Goal: Task Accomplishment & Management: Manage account settings

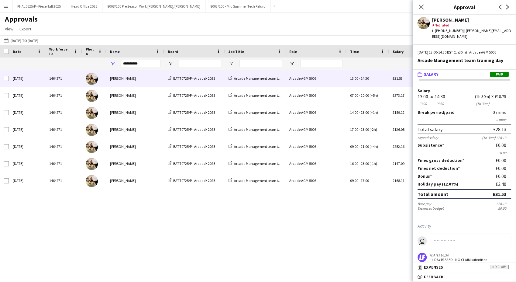
click at [5, 6] on app-icon "Menu" at bounding box center [6, 6] width 5 height 5
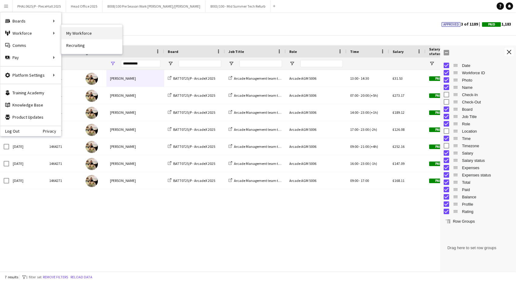
click at [77, 33] on link "My Workforce" at bounding box center [91, 33] width 61 height 12
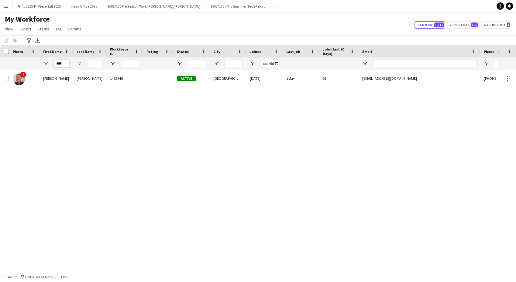
click at [58, 64] on input "****" at bounding box center [61, 63] width 15 height 7
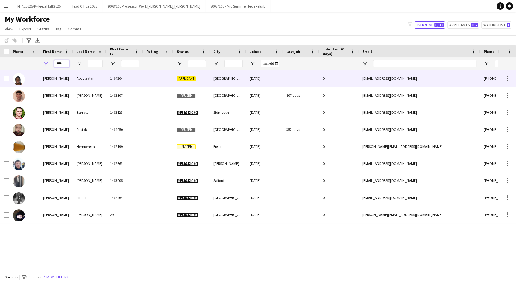
type input "****"
click at [97, 73] on div "Abdulsalam" at bounding box center [89, 78] width 33 height 17
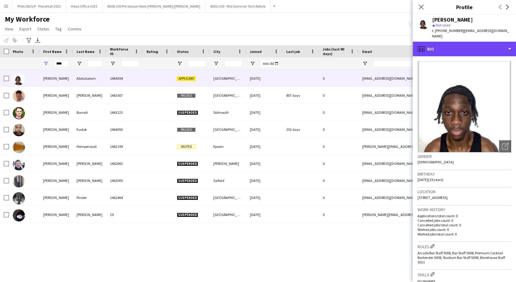
drag, startPoint x: 468, startPoint y: 42, endPoint x: 474, endPoint y: 52, distance: 11.6
click at [469, 42] on div "profile Bio" at bounding box center [464, 49] width 103 height 15
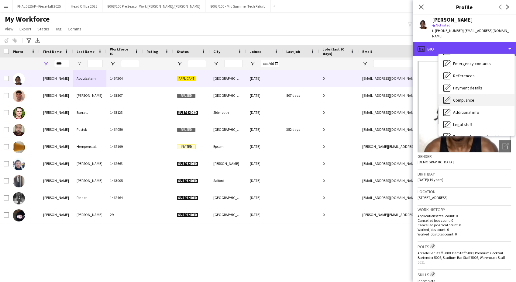
scroll to position [81, 0]
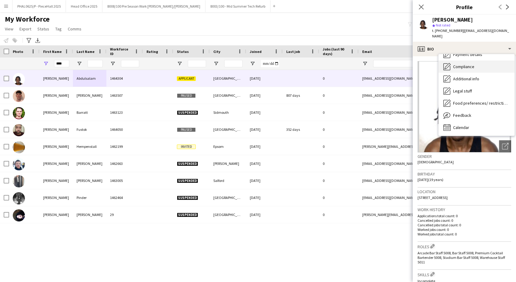
click at [479, 60] on div "Compliance Compliance" at bounding box center [476, 66] width 76 height 12
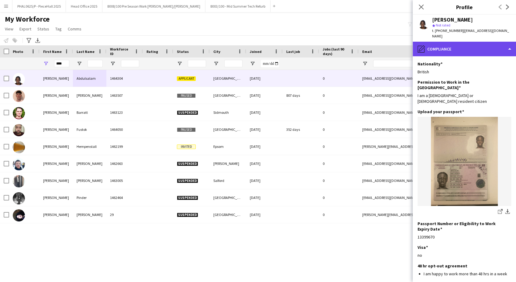
click at [484, 42] on div "pencil4 Compliance" at bounding box center [464, 49] width 103 height 15
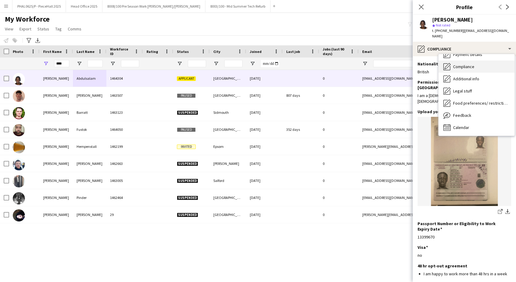
click at [479, 63] on div "Compliance Compliance" at bounding box center [476, 66] width 76 height 12
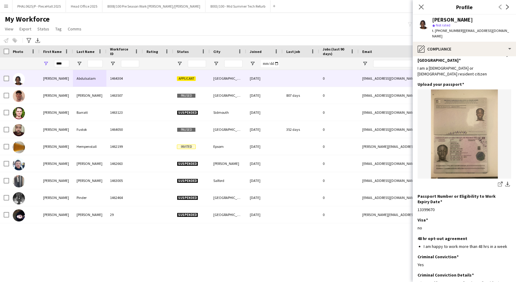
scroll to position [0, 0]
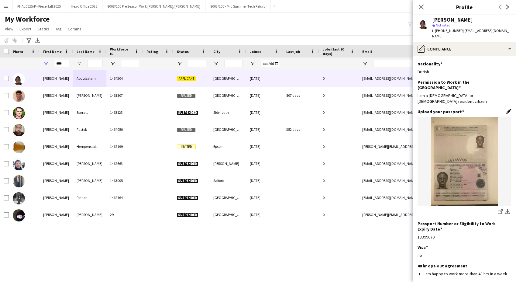
click at [506, 109] on app-icon "Edit this field" at bounding box center [508, 111] width 5 height 5
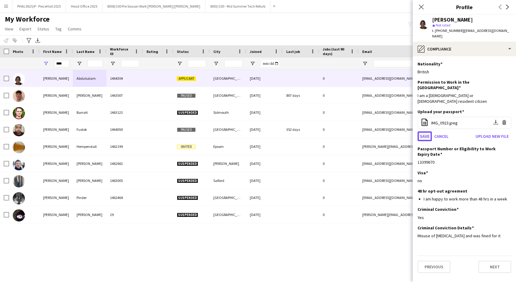
click at [425, 131] on button "Save" at bounding box center [424, 136] width 14 height 10
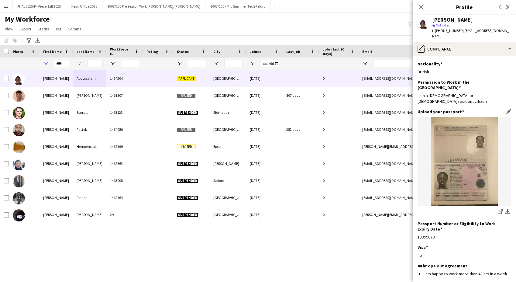
click at [500, 109] on div "Upload your passport Edit this field" at bounding box center [464, 111] width 94 height 5
click at [501, 109] on div "Upload your passport Edit this field" at bounding box center [464, 111] width 94 height 5
click at [506, 109] on app-icon "Edit this field" at bounding box center [508, 111] width 5 height 5
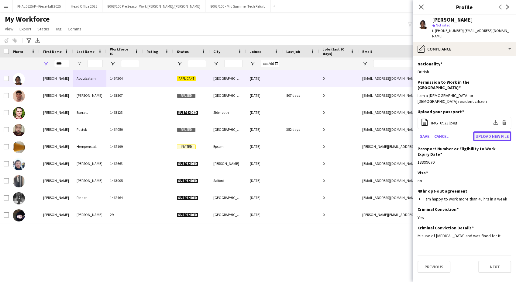
click at [479, 131] on button "Upload new file" at bounding box center [492, 136] width 38 height 10
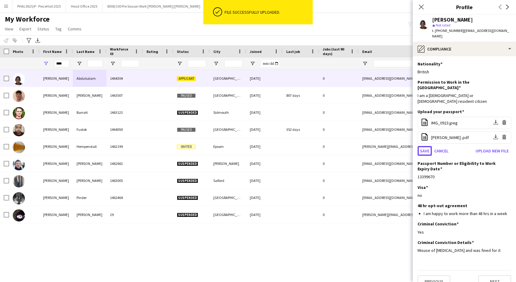
click at [424, 146] on button "Save" at bounding box center [424, 151] width 14 height 10
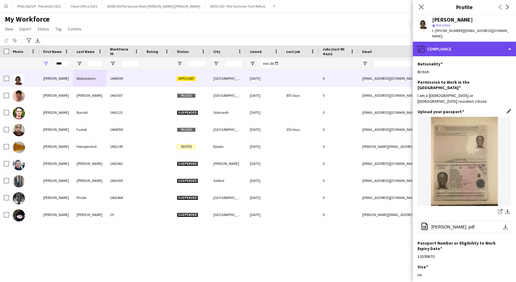
click at [457, 42] on div "pencil4 Compliance" at bounding box center [464, 49] width 103 height 15
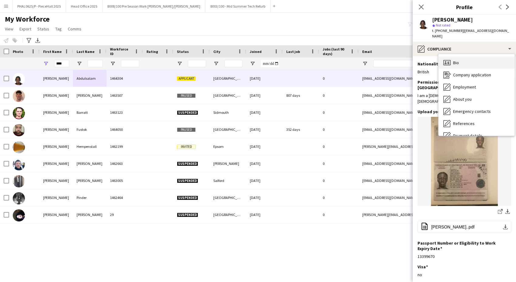
click at [468, 57] on div "Bio Bio" at bounding box center [476, 63] width 76 height 12
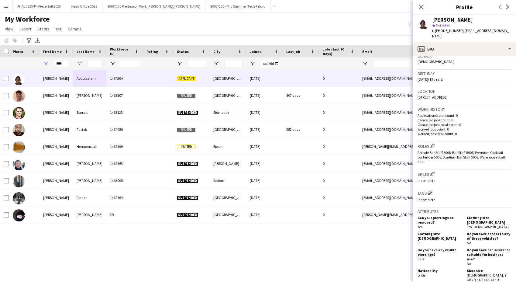
scroll to position [101, 0]
click at [430, 189] on app-icon "Edit crew company tags" at bounding box center [430, 191] width 4 height 4
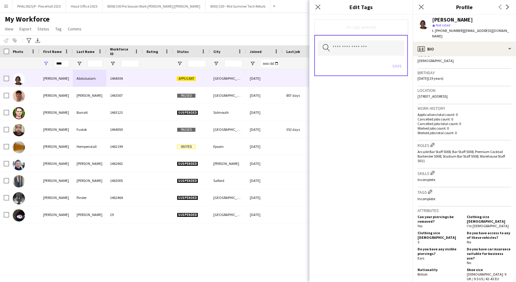
click at [359, 29] on div "No tags selected" at bounding box center [361, 26] width 84 height 5
click at [353, 43] on input "text" at bounding box center [361, 47] width 86 height 15
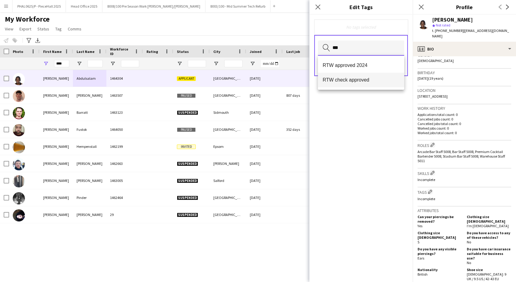
type input "***"
click at [363, 78] on span "RTW check approved" at bounding box center [361, 80] width 77 height 6
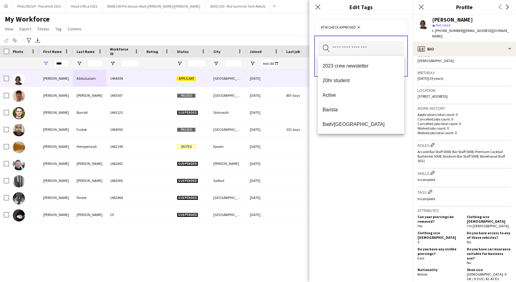
click at [385, 29] on div "RTW check approved Remove" at bounding box center [361, 27] width 84 height 6
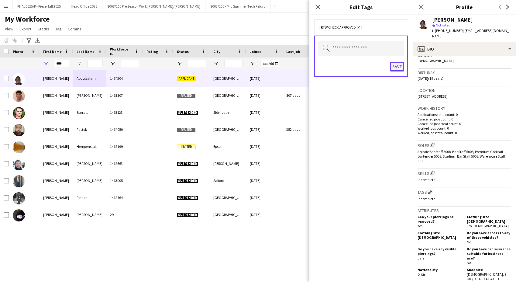
click at [396, 67] on button "Save" at bounding box center [397, 67] width 14 height 10
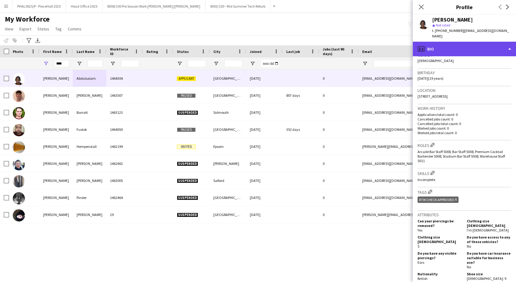
click at [441, 43] on div "profile Bio" at bounding box center [464, 49] width 103 height 15
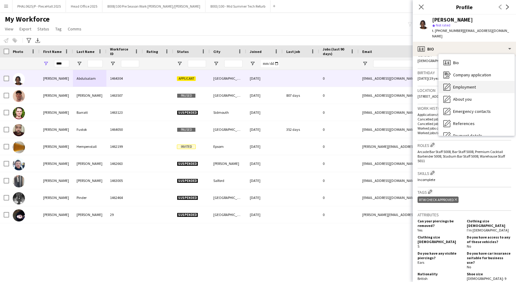
click at [465, 84] on span "Employment" at bounding box center [464, 86] width 23 height 5
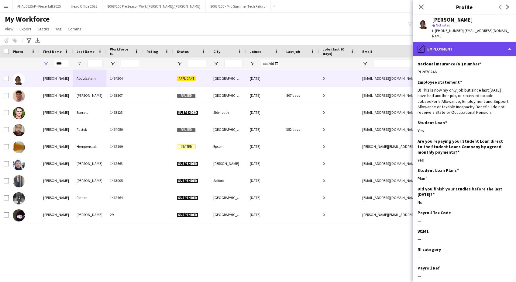
click at [467, 49] on div "pencil4 Employment" at bounding box center [464, 49] width 103 height 15
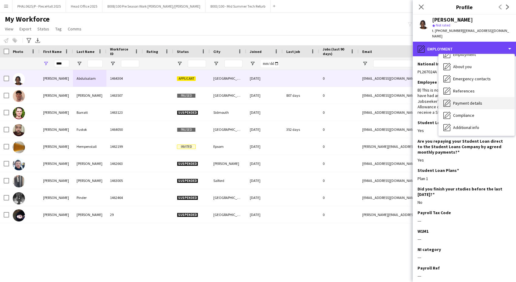
scroll to position [81, 0]
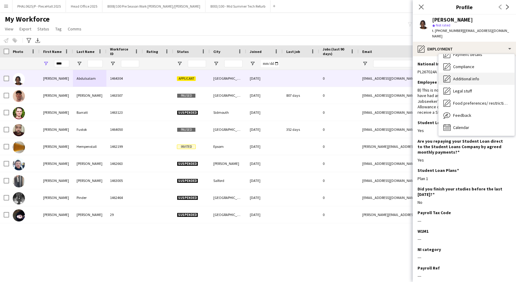
click at [474, 76] on span "Additional info" at bounding box center [466, 78] width 26 height 5
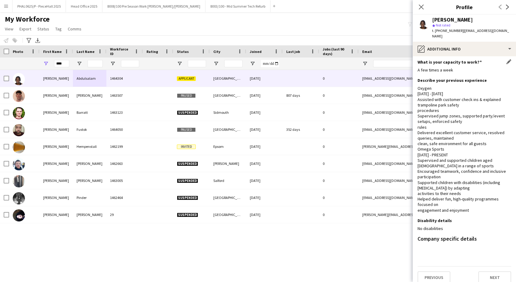
scroll to position [2, 0]
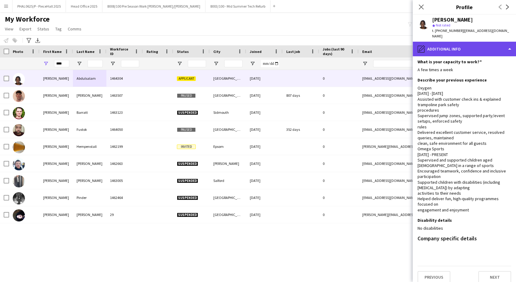
click at [479, 42] on div "pencil4 Additional info" at bounding box center [464, 49] width 103 height 15
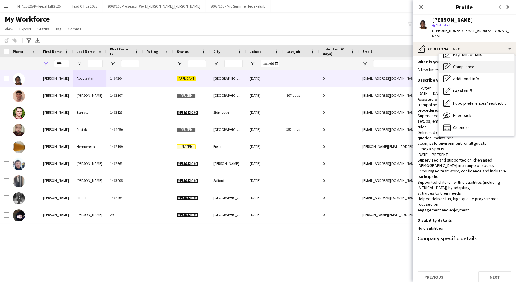
click at [474, 64] on span "Compliance" at bounding box center [463, 66] width 21 height 5
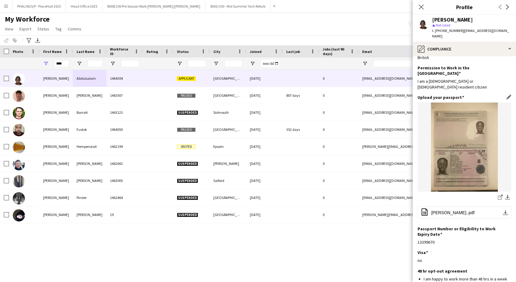
scroll to position [0, 0]
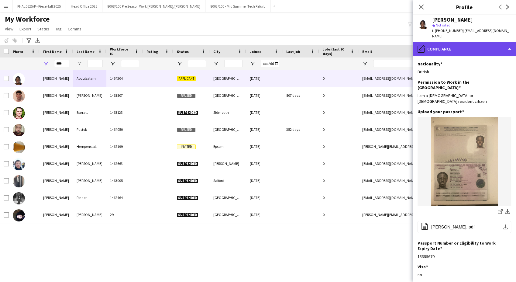
click at [462, 43] on div "pencil4 Compliance" at bounding box center [464, 49] width 103 height 15
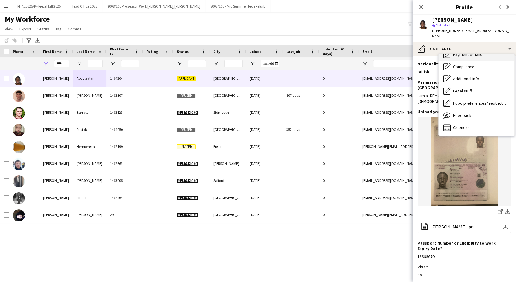
click at [464, 52] on span "Payment details" at bounding box center [467, 54] width 29 height 5
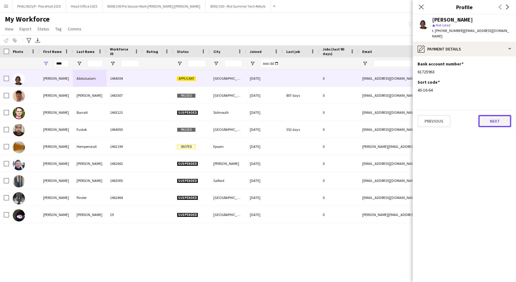
click at [498, 115] on button "Next" at bounding box center [494, 121] width 33 height 12
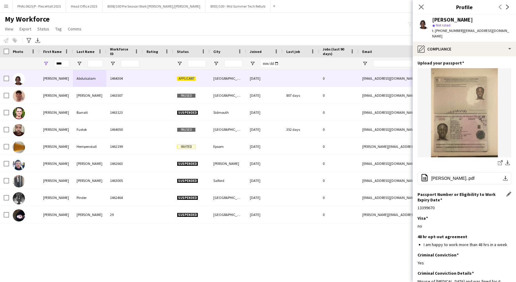
scroll to position [73, 0]
